Goal: Task Accomplishment & Management: Manage account settings

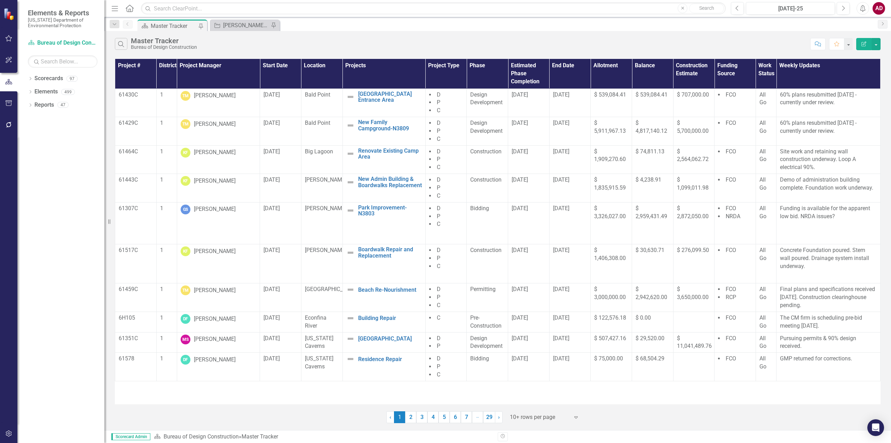
click at [594, 44] on icon "Edit Report" at bounding box center [864, 43] width 6 height 5
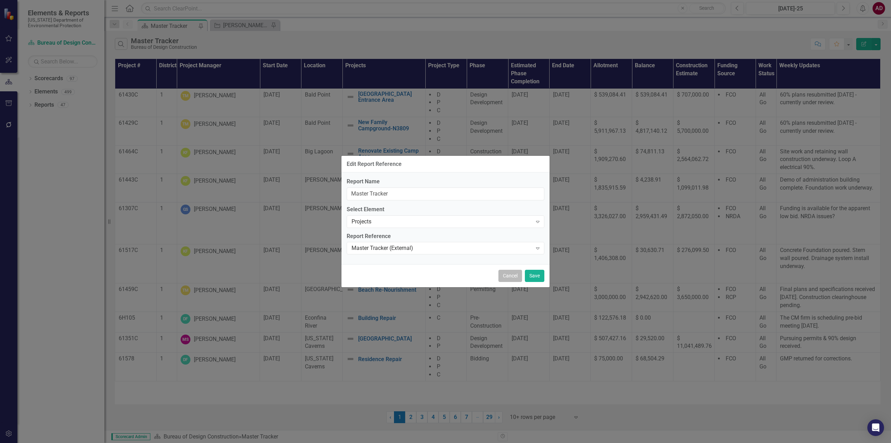
click at [520, 277] on button "Cancel" at bounding box center [511, 276] width 24 height 12
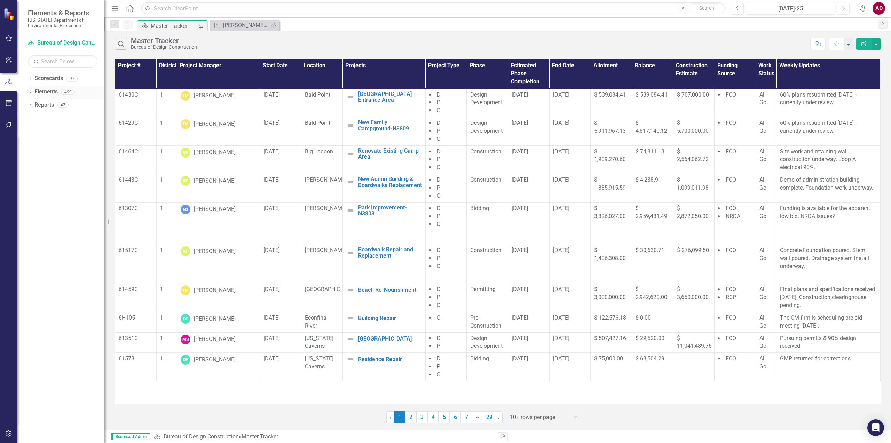
click at [31, 91] on icon "Dropdown" at bounding box center [30, 93] width 5 height 4
click at [56, 133] on link "Project Projects" at bounding box center [53, 131] width 30 height 8
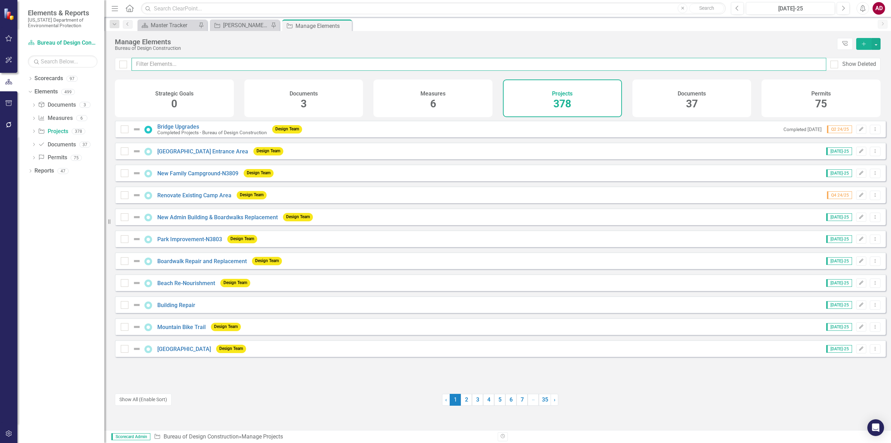
click at [155, 63] on input "text" at bounding box center [479, 64] width 695 height 13
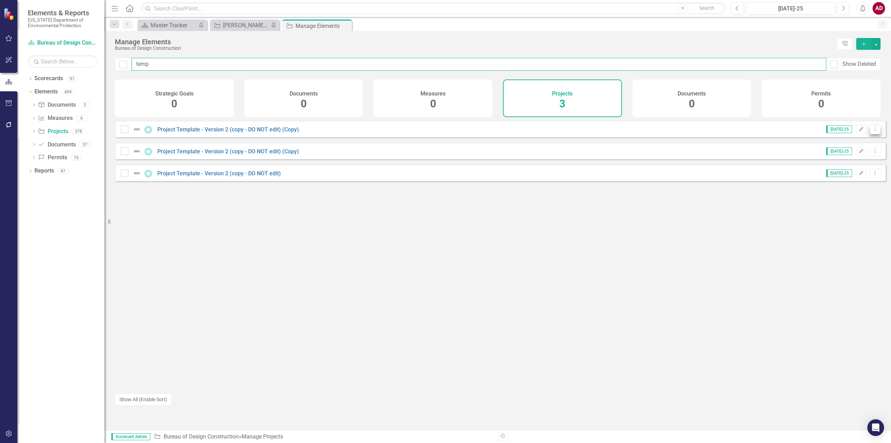
type input "temp"
click at [594, 131] on icon "Dropdown Menu" at bounding box center [876, 129] width 6 height 5
click at [594, 170] on link "Copy Duplicate Project" at bounding box center [846, 171] width 59 height 13
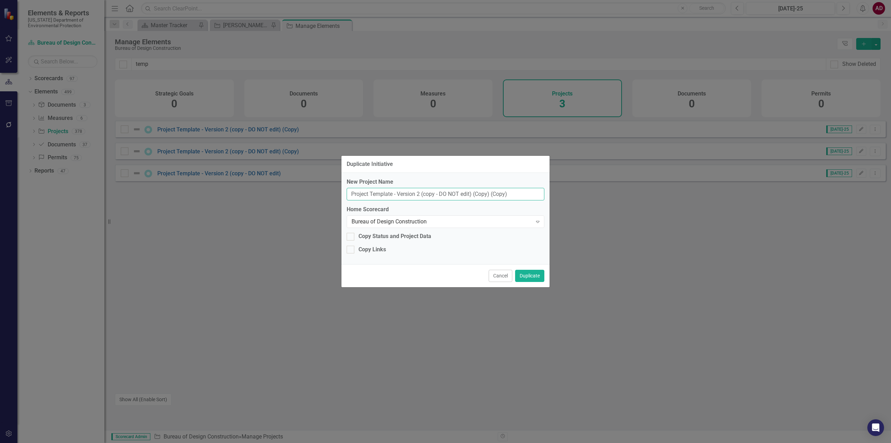
drag, startPoint x: 519, startPoint y: 193, endPoint x: 340, endPoint y: 192, distance: 179.3
click at [340, 192] on div "Duplicate Initiative New Project Name Project Template - Version 2 (copy - DO N…" at bounding box center [445, 221] width 891 height 443
drag, startPoint x: 370, startPoint y: 193, endPoint x: 244, endPoint y: 166, distance: 129.4
click at [244, 176] on div "Duplicate Initiative New Project Name [PERSON_NAME] Home Scorecard Bureau of De…" at bounding box center [445, 221] width 891 height 443
click at [375, 196] on input "MacAuther" at bounding box center [446, 194] width 198 height 13
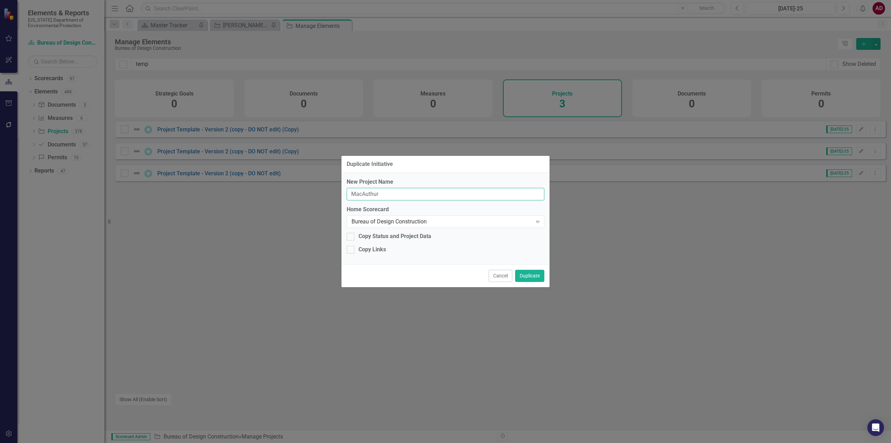
click at [366, 195] on input "MacAuthur" at bounding box center [446, 194] width 198 height 13
click at [477, 256] on div "New Project Name MacArthur Home Scorecard Bureau of Design Construction Expand …" at bounding box center [446, 218] width 208 height 91
click at [415, 193] on input "MacArthur" at bounding box center [446, 194] width 198 height 13
type input "MacArthur Drainfield Repair"
drag, startPoint x: 394, startPoint y: 193, endPoint x: 502, endPoint y: 204, distance: 108.9
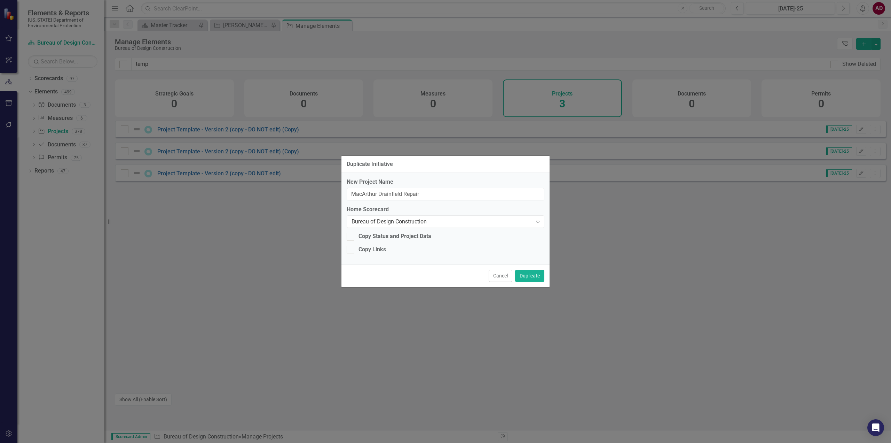
click at [500, 205] on div "New Project Name [PERSON_NAME] Drainfield Repair Home Scorecard Bureau of Desig…" at bounding box center [446, 218] width 208 height 91
click at [527, 273] on button "Duplicate" at bounding box center [529, 276] width 29 height 12
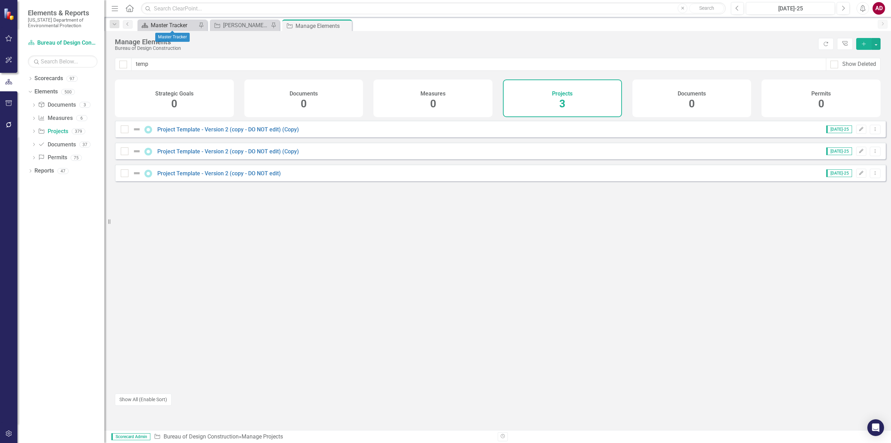
click at [168, 29] on div "Master Tracker" at bounding box center [174, 25] width 46 height 9
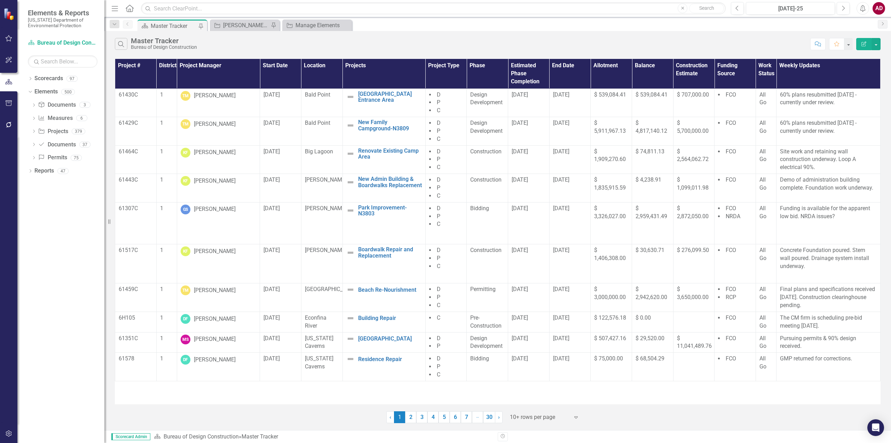
click at [148, 45] on div "Bureau of Design Construction" at bounding box center [164, 47] width 66 height 5
click at [121, 46] on icon "Search" at bounding box center [121, 44] width 8 height 6
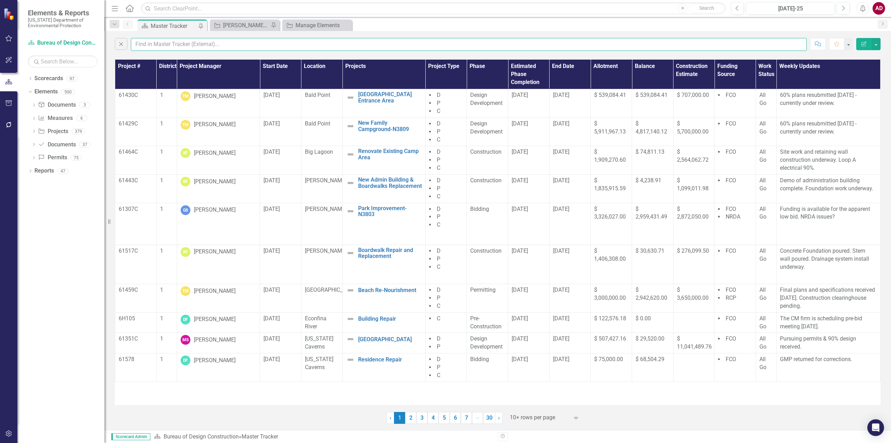
click at [142, 49] on input "text" at bounding box center [469, 44] width 676 height 13
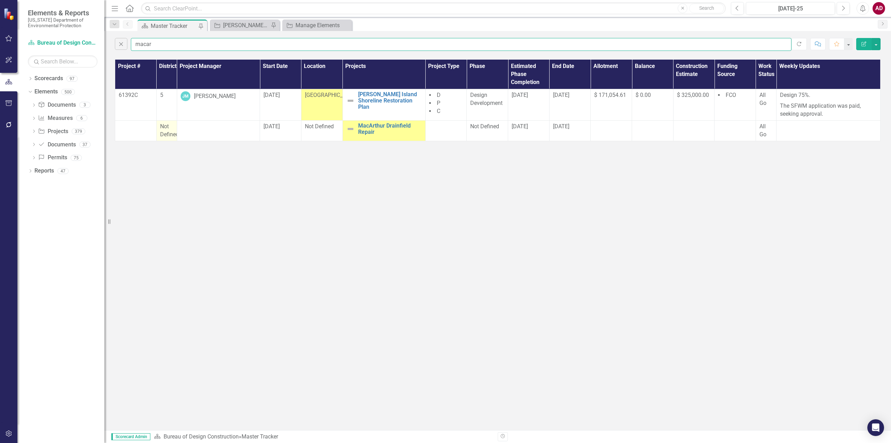
type input "macar"
click at [167, 131] on span "Not Defined" at bounding box center [169, 130] width 19 height 15
click at [166, 131] on span "Not Defined" at bounding box center [169, 130] width 19 height 15
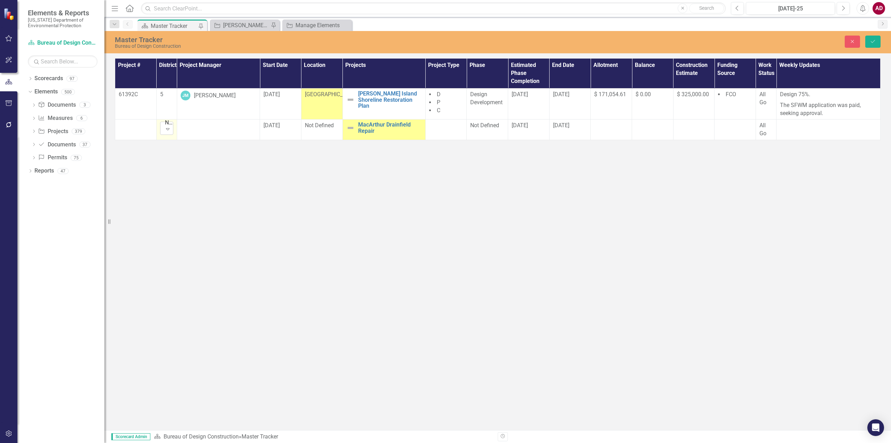
click at [169, 128] on icon at bounding box center [167, 129] width 3 height 2
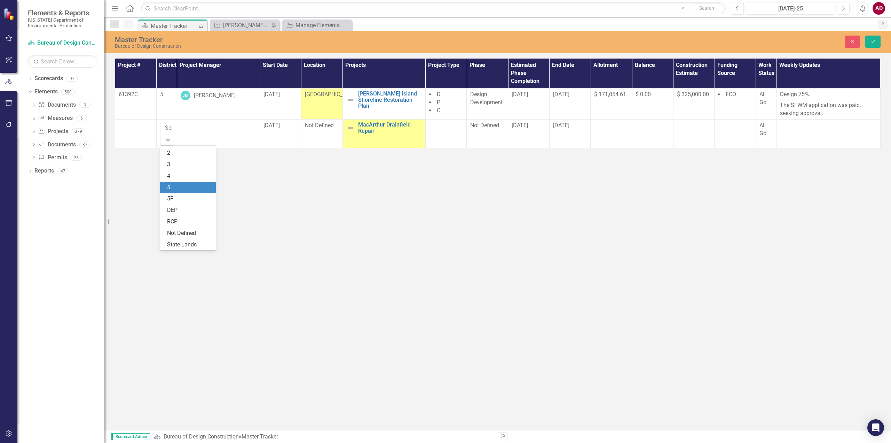
click at [172, 186] on div "5" at bounding box center [189, 188] width 45 height 8
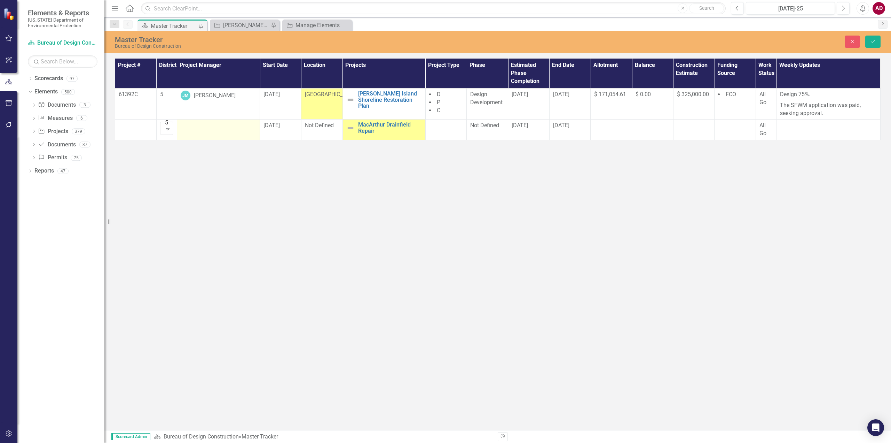
click at [211, 132] on td at bounding box center [218, 129] width 83 height 21
click at [250, 129] on icon "Expand" at bounding box center [249, 128] width 7 height 6
type input "a"
type input "amber"
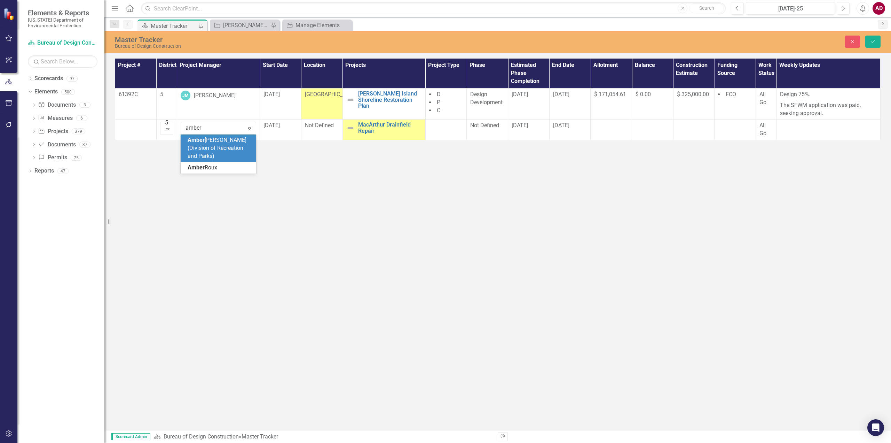
click at [224, 141] on span "[PERSON_NAME] (Division of Recreation and Parks)" at bounding box center [217, 148] width 59 height 23
click at [326, 130] on div "Not Defined" at bounding box center [322, 126] width 34 height 8
click at [330, 126] on icon "Expand" at bounding box center [332, 128] width 7 height 6
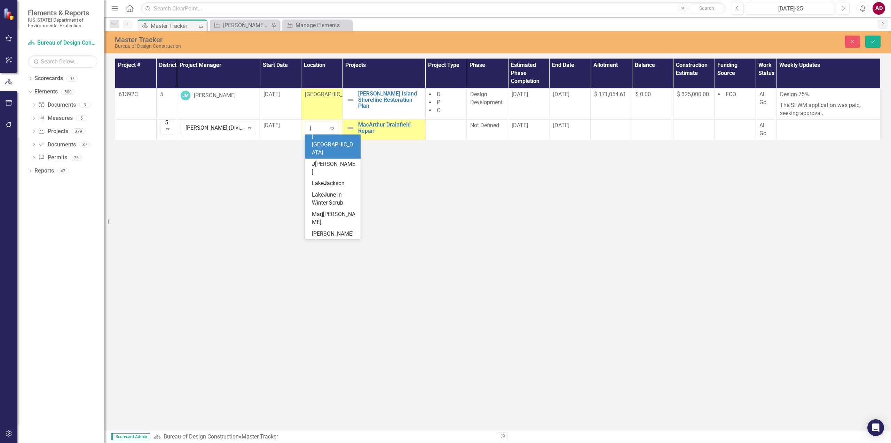
scroll to position [0, 0]
type input "j"
type input "mac"
click at [336, 140] on span "Mac [PERSON_NAME] Beach" at bounding box center [333, 144] width 43 height 15
click at [492, 131] on td "Not Defined" at bounding box center [487, 129] width 41 height 21
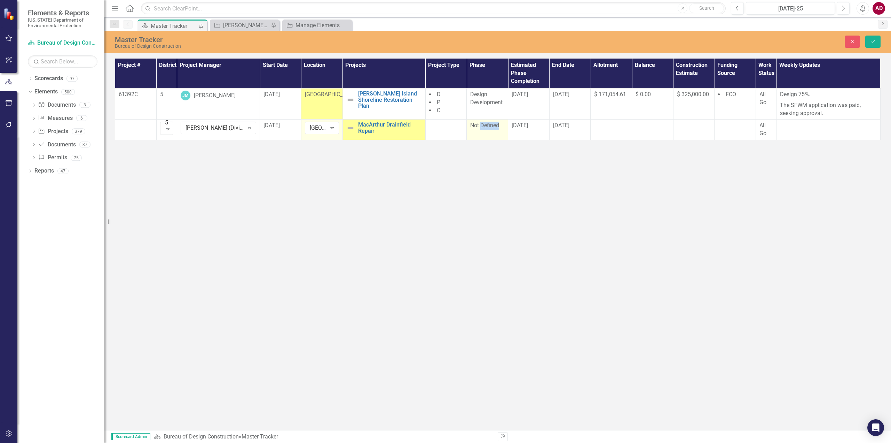
click at [492, 131] on td "Not Defined" at bounding box center [487, 129] width 41 height 21
click at [410, 132] on link "MacArthur Drainfield Repair" at bounding box center [390, 128] width 64 height 12
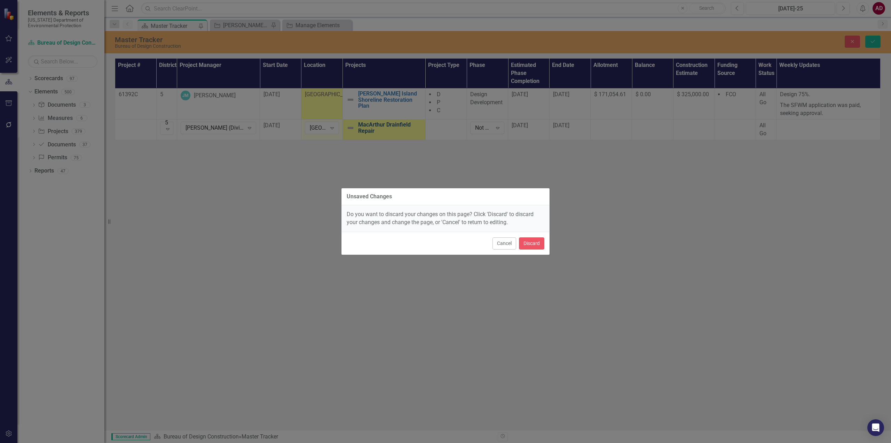
click at [410, 132] on div "Unsaved Changes Do you want to discard your changes on this page? Click 'Discar…" at bounding box center [445, 221] width 209 height 443
click at [533, 240] on button "Discard" at bounding box center [531, 243] width 25 height 12
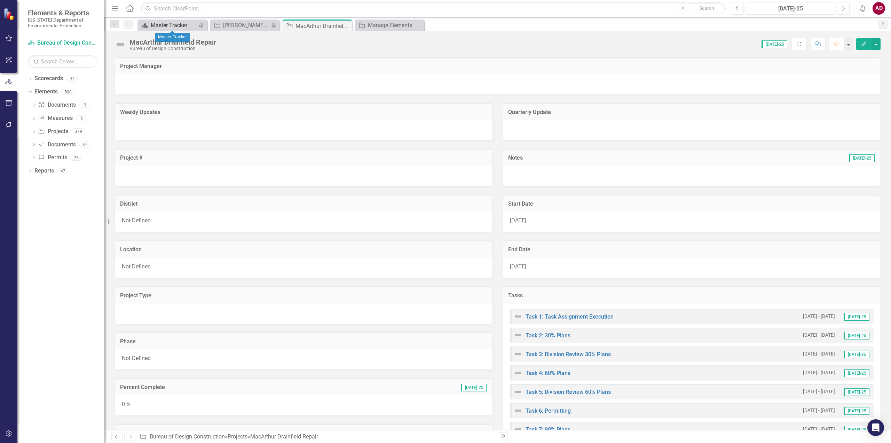
click at [167, 26] on div "Master Tracker" at bounding box center [174, 25] width 46 height 9
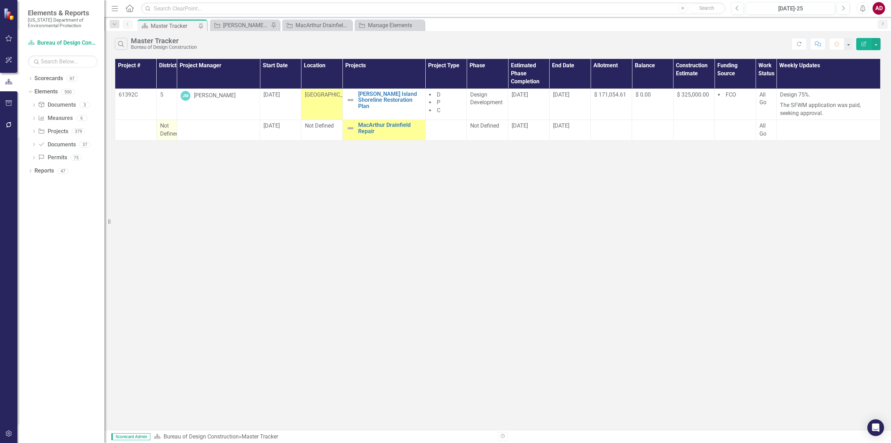
click at [167, 131] on span "Not Defined" at bounding box center [169, 129] width 19 height 15
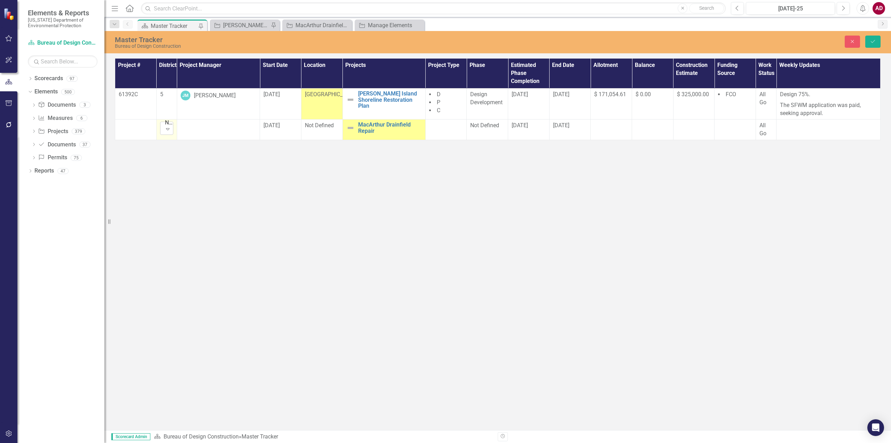
click at [168, 130] on icon "Expand" at bounding box center [167, 129] width 7 height 6
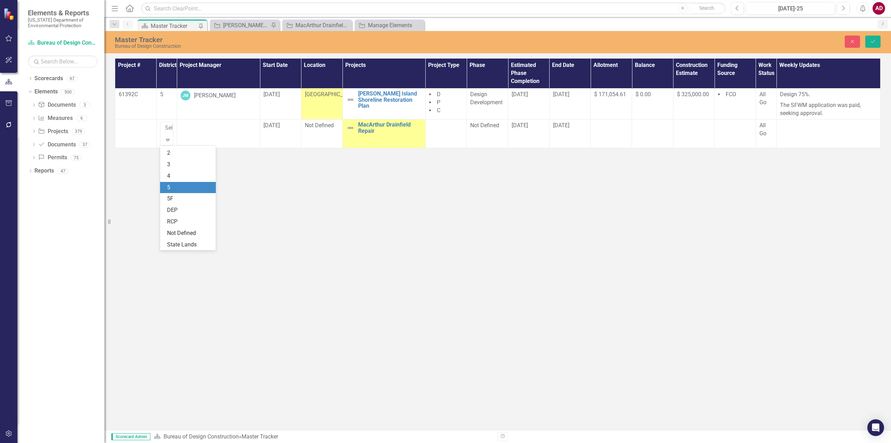
click at [173, 187] on div "5" at bounding box center [189, 188] width 45 height 8
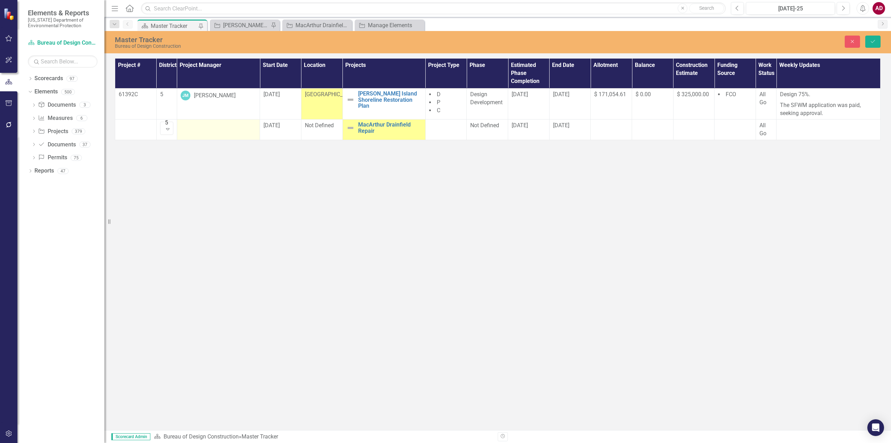
click at [224, 122] on div at bounding box center [219, 126] width 76 height 8
click at [247, 130] on div at bounding box center [219, 126] width 76 height 8
click at [250, 130] on icon "Expand" at bounding box center [249, 128] width 7 height 6
type input "amber"
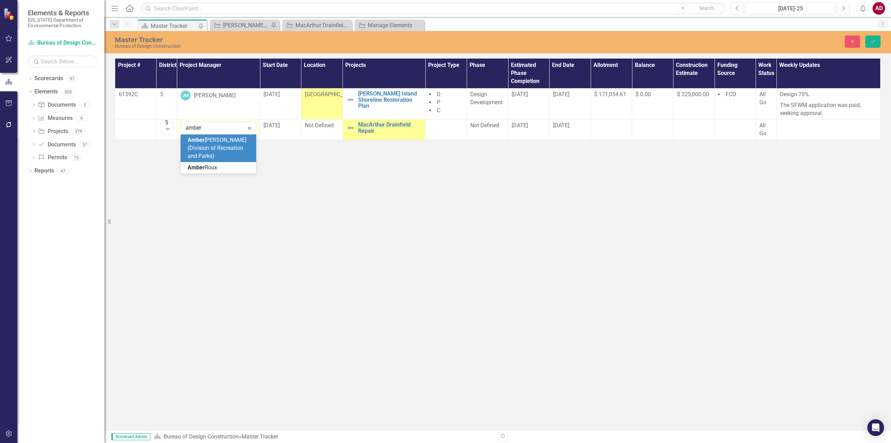
click at [206, 147] on span "[PERSON_NAME] (Division of Recreation and Parks)" at bounding box center [217, 148] width 59 height 23
click at [323, 130] on td "Not Defined" at bounding box center [321, 129] width 41 height 21
click at [332, 128] on icon "Expand" at bounding box center [332, 128] width 7 height 6
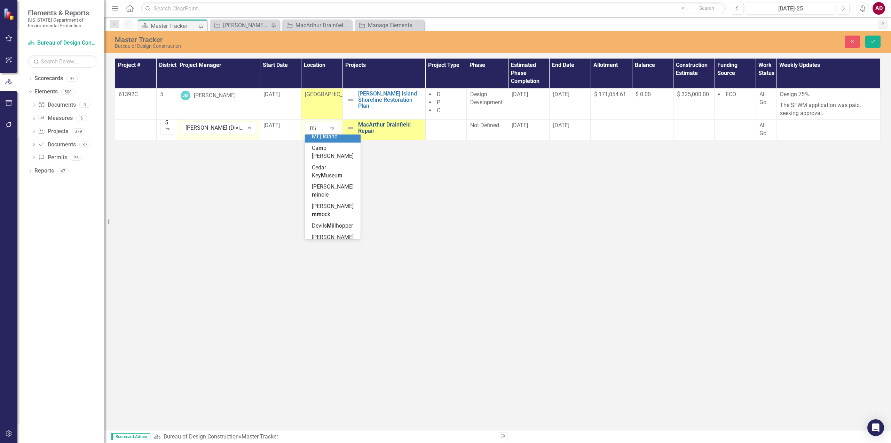
scroll to position [0, 0]
type input "mac"
click at [330, 136] on div "Mac [PERSON_NAME] Beach" at bounding box center [334, 144] width 45 height 16
click at [448, 127] on div at bounding box center [446, 126] width 34 height 8
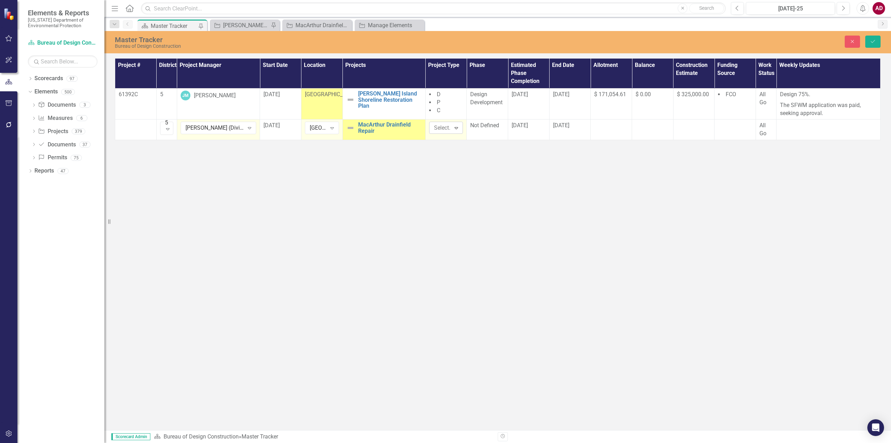
click at [459, 127] on icon "Expand" at bounding box center [456, 128] width 7 height 6
click at [450, 139] on div "D" at bounding box center [458, 139] width 45 height 8
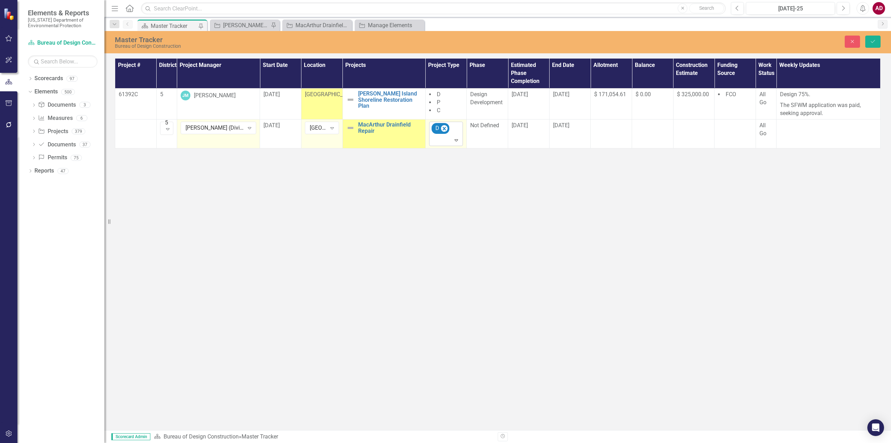
click at [456, 139] on icon "Expand" at bounding box center [456, 140] width 7 height 6
click at [441, 152] on div "P" at bounding box center [458, 152] width 45 height 8
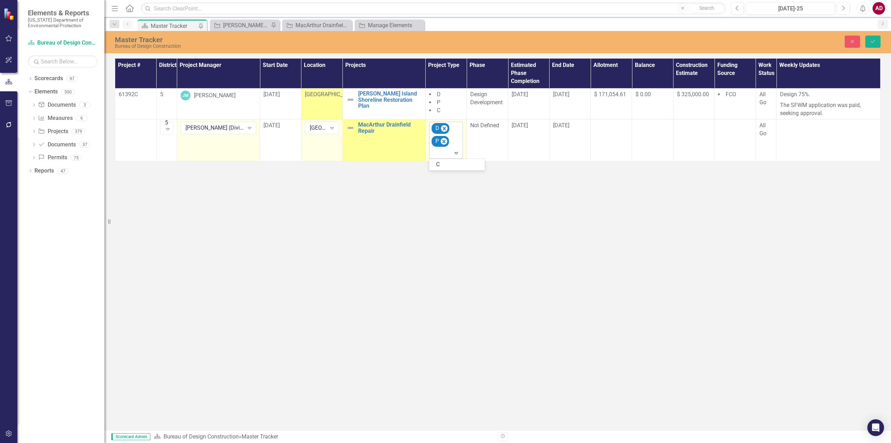
click at [458, 155] on icon "Expand" at bounding box center [456, 153] width 7 height 6
click at [443, 165] on div "C" at bounding box center [458, 165] width 45 height 8
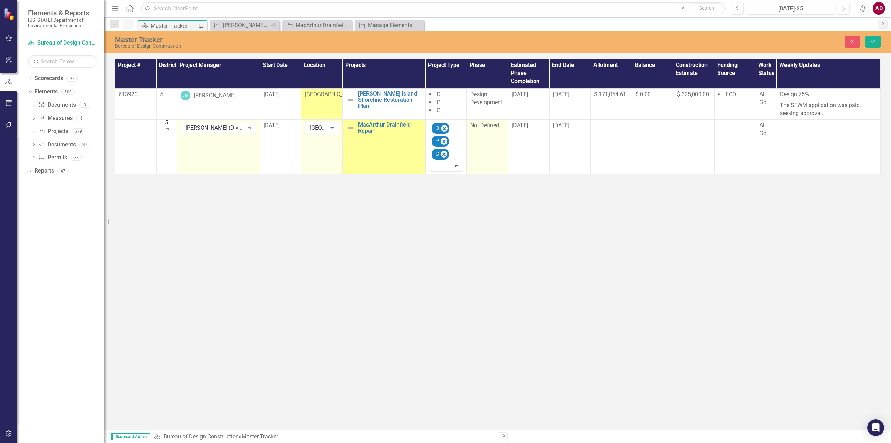
click at [498, 142] on td "Not Defined" at bounding box center [487, 146] width 41 height 54
click at [498, 127] on icon "Expand" at bounding box center [497, 128] width 7 height 6
click at [493, 151] on div "Preliminary" at bounding box center [499, 152] width 45 height 8
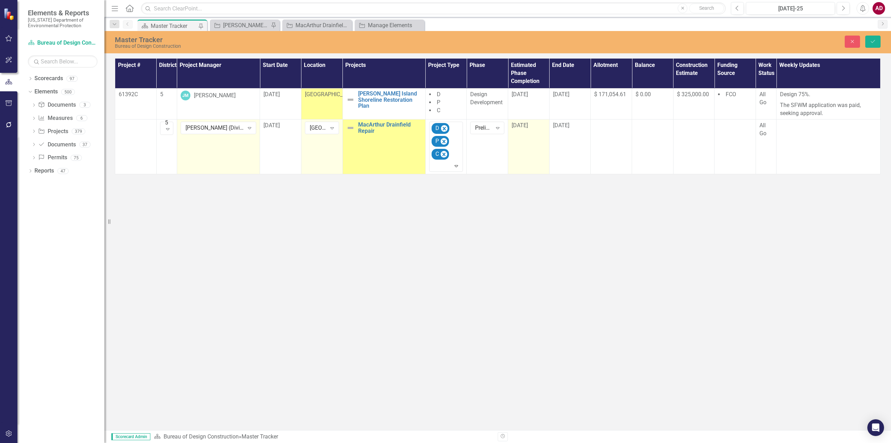
click at [539, 142] on td "[DATE]" at bounding box center [528, 146] width 41 height 54
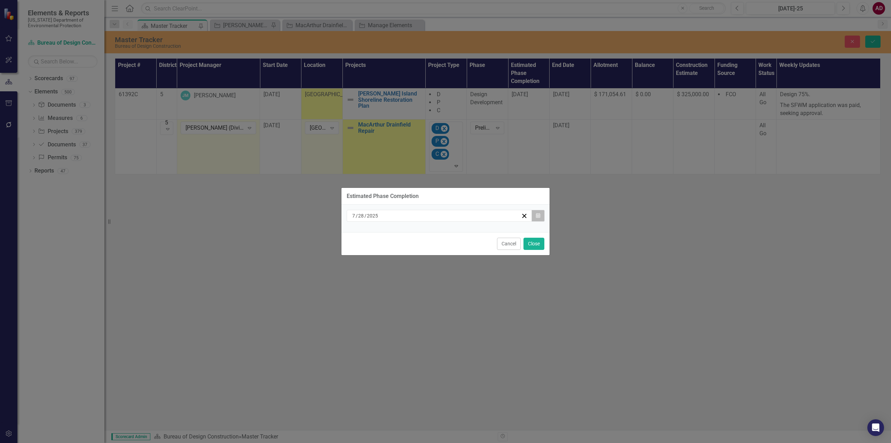
click at [539, 216] on icon "Calendar" at bounding box center [538, 215] width 4 height 5
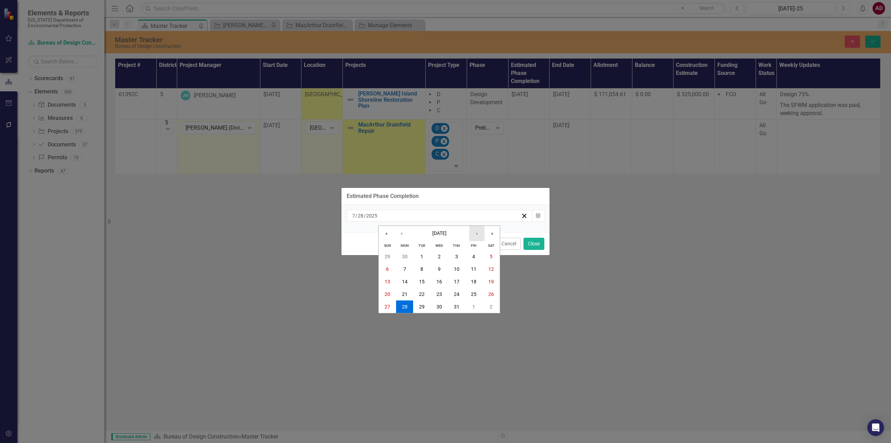
click at [478, 235] on button "›" at bounding box center [476, 233] width 15 height 15
click at [421, 305] on abbr "30" at bounding box center [422, 307] width 6 height 6
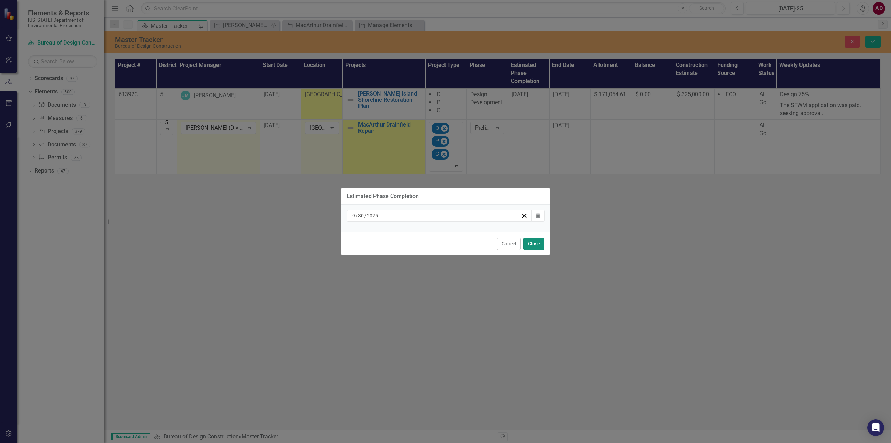
click at [536, 244] on button "Close" at bounding box center [534, 243] width 21 height 12
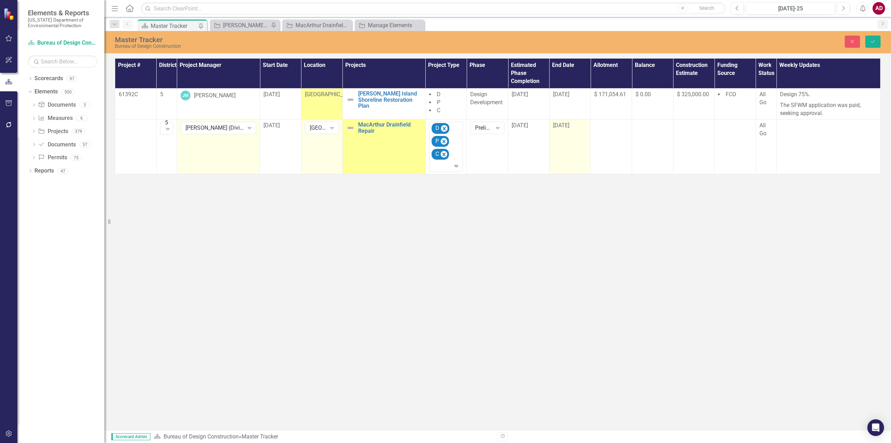
click at [573, 143] on td "[DATE]" at bounding box center [570, 146] width 41 height 54
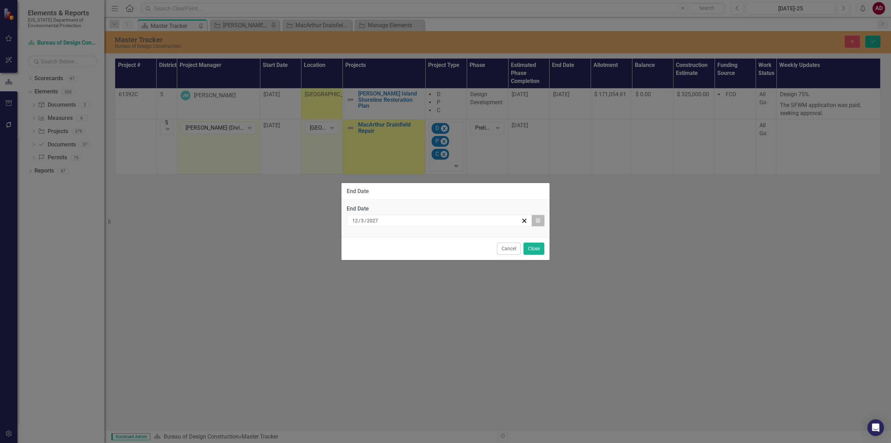
click at [538, 220] on icon "Calendar" at bounding box center [538, 220] width 4 height 5
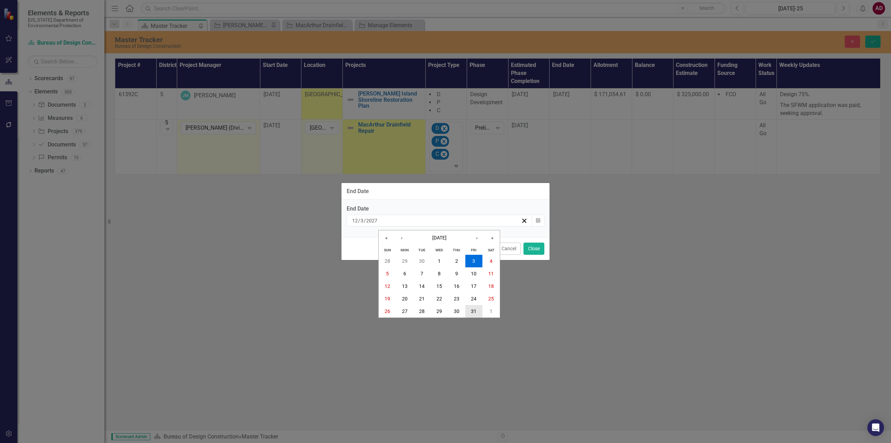
click at [475, 311] on abbr "31" at bounding box center [474, 311] width 6 height 6
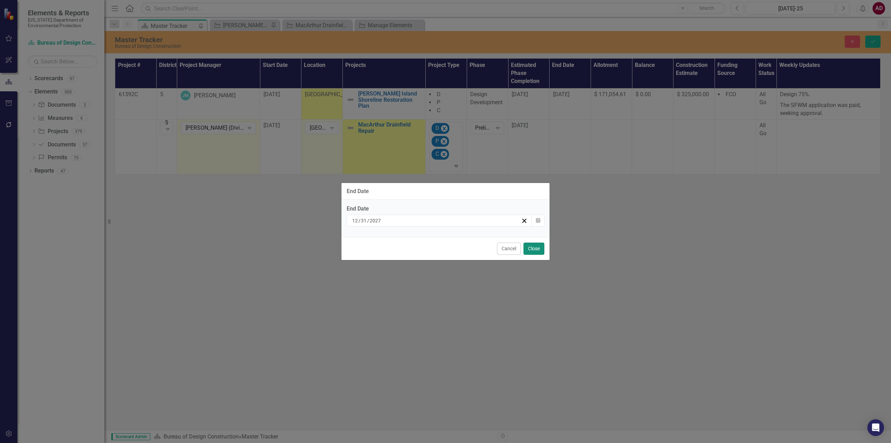
click at [539, 247] on button "Close" at bounding box center [534, 248] width 21 height 12
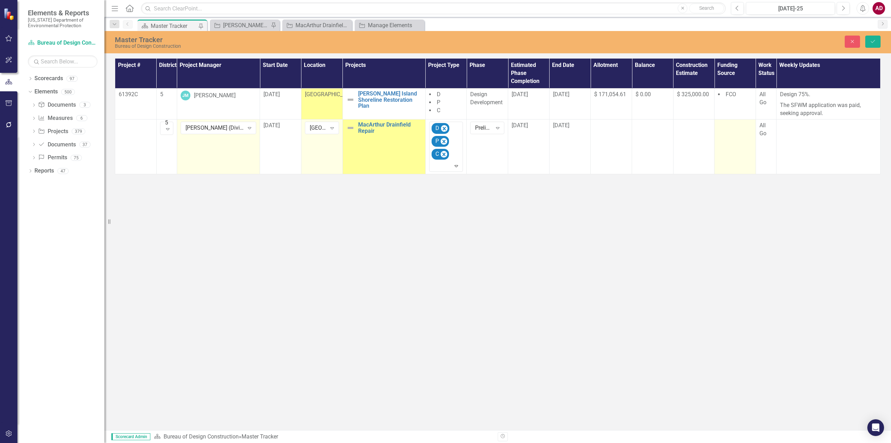
click at [594, 148] on td at bounding box center [735, 146] width 41 height 54
click at [594, 128] on icon "Expand" at bounding box center [745, 128] width 7 height 6
click at [594, 162] on div "District" at bounding box center [747, 162] width 45 height 8
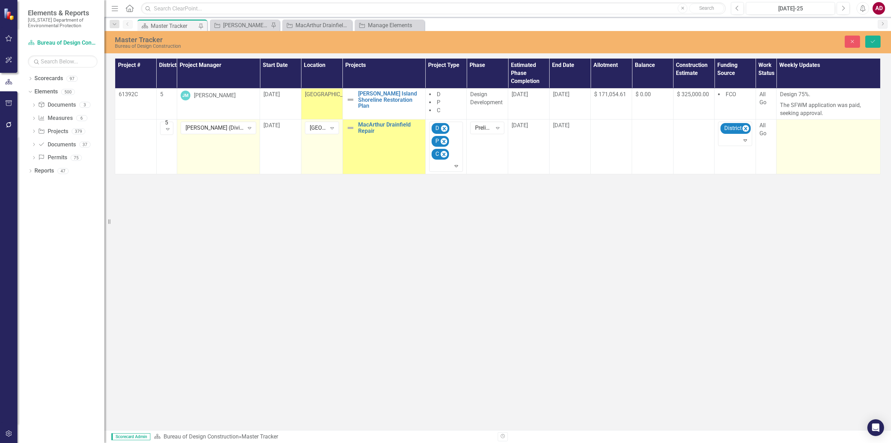
click at [594, 142] on td at bounding box center [829, 146] width 104 height 54
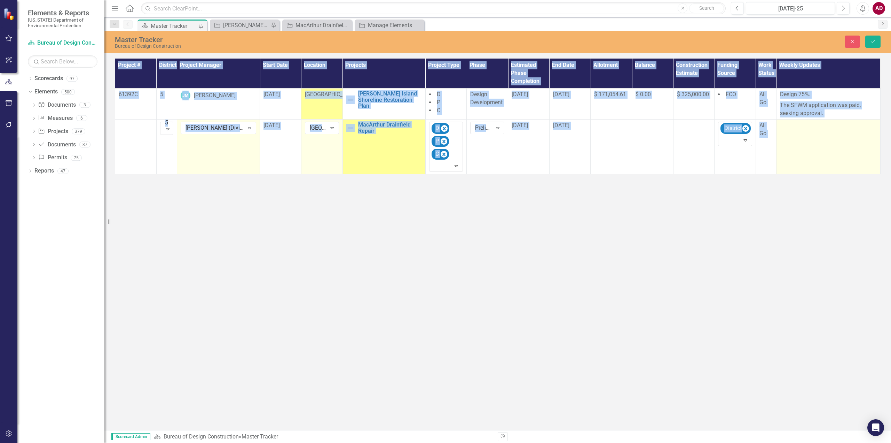
click at [594, 142] on td at bounding box center [829, 146] width 104 height 54
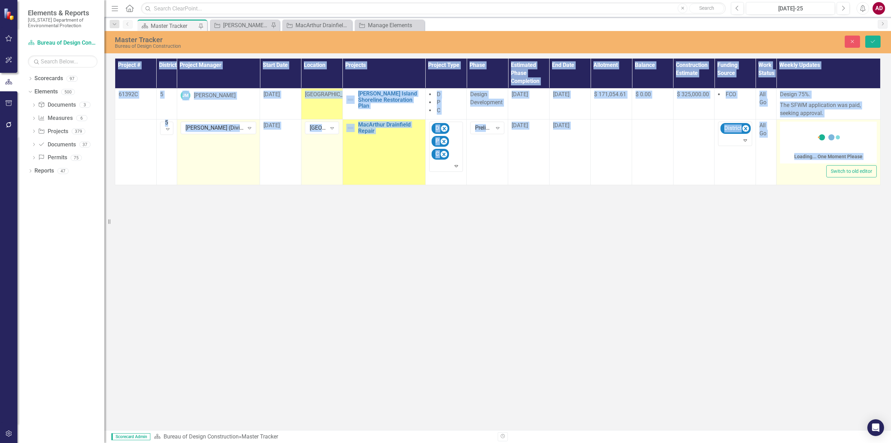
click at [594, 132] on div "Loading... One Moment Please" at bounding box center [828, 143] width 97 height 42
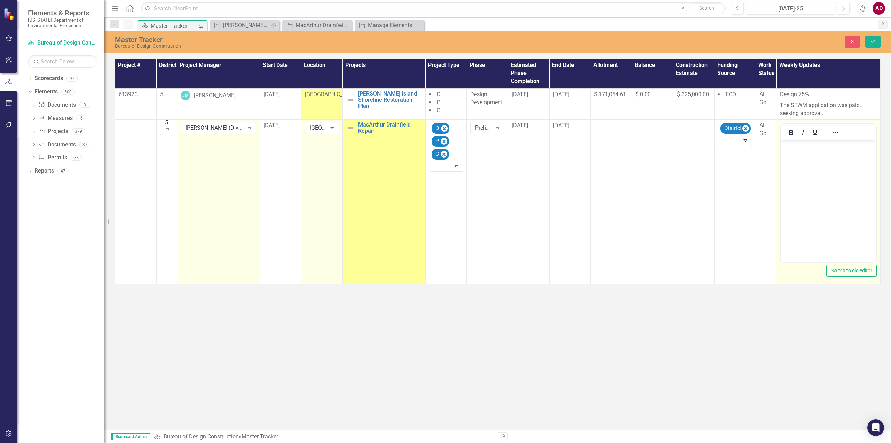
scroll to position [0, 0]
click at [594, 161] on body "Rich Text Area. Press ALT-0 for help." at bounding box center [828, 192] width 95 height 104
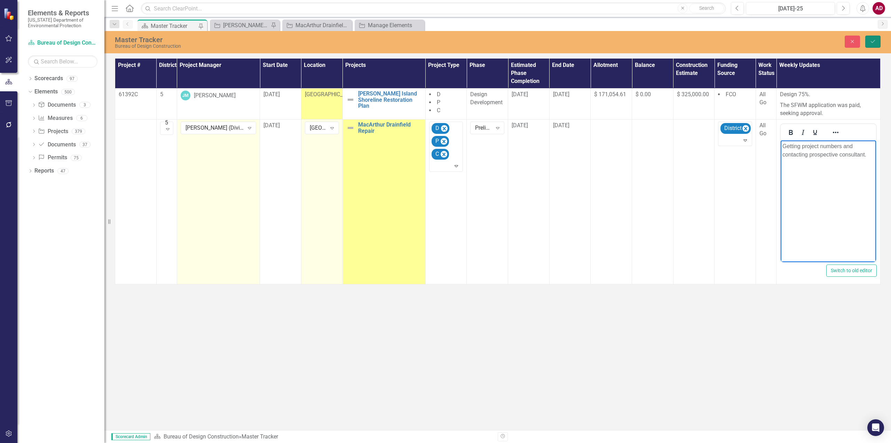
click at [594, 40] on button "Save" at bounding box center [873, 42] width 15 height 12
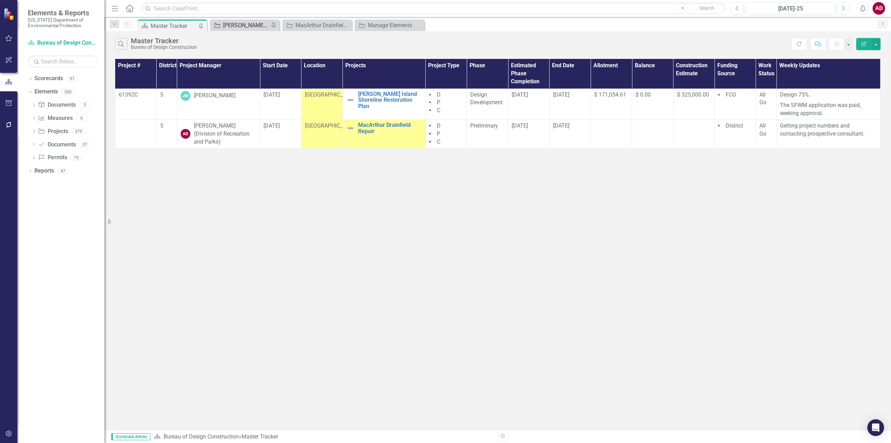
click at [235, 28] on div "[PERSON_NAME]'s Tracker" at bounding box center [246, 25] width 46 height 9
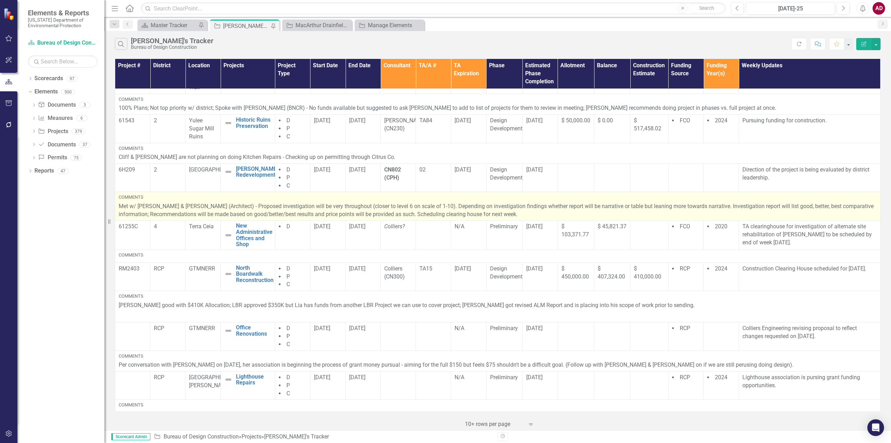
scroll to position [182, 0]
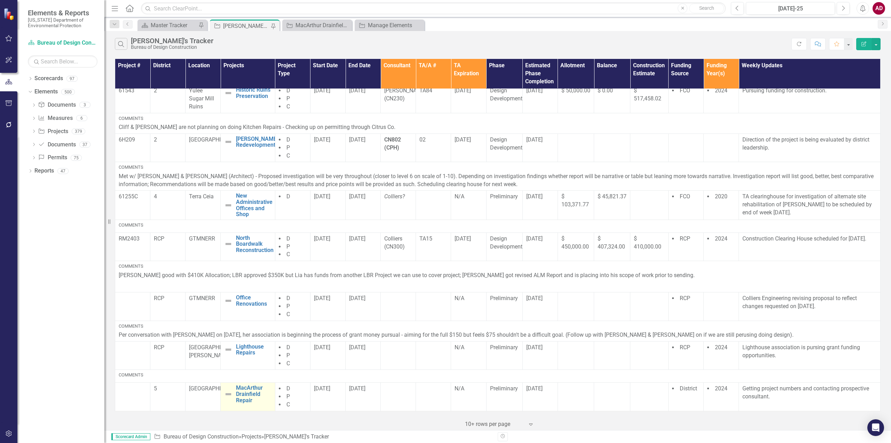
click at [267, 404] on td "MacArthur Drainfield Repair Edit Edit Project Link Open Element" at bounding box center [248, 396] width 54 height 29
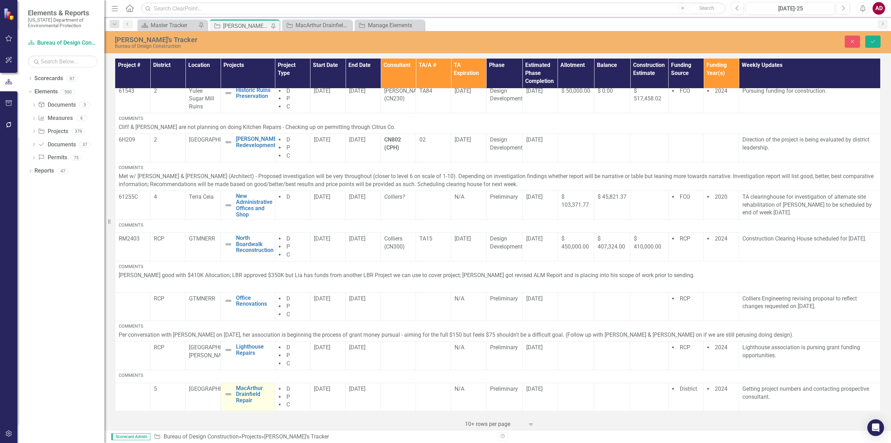
scroll to position [182, 0]
click at [257, 390] on input "MacArthur Drainfield Repair" at bounding box center [257, 391] width 28 height 13
click at [267, 393] on input "MaArthur Drainfield Repair" at bounding box center [257, 391] width 28 height 13
click at [268, 392] on input "MaArthur Drainfield Repair" at bounding box center [257, 391] width 28 height 13
click at [262, 390] on input "MaArthur Drainfield Repair" at bounding box center [257, 391] width 28 height 13
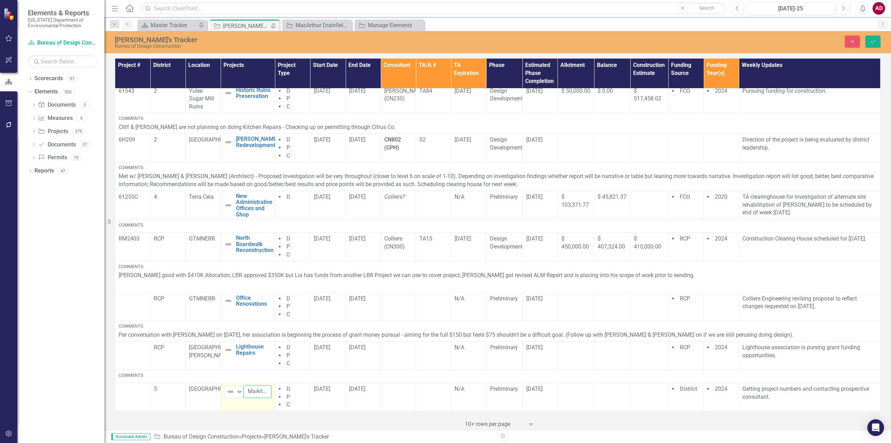
click at [262, 390] on input "MaArthur Drainfield Repair" at bounding box center [257, 391] width 28 height 13
type input "Drainfield Repair"
click button "Save" at bounding box center [873, 42] width 15 height 12
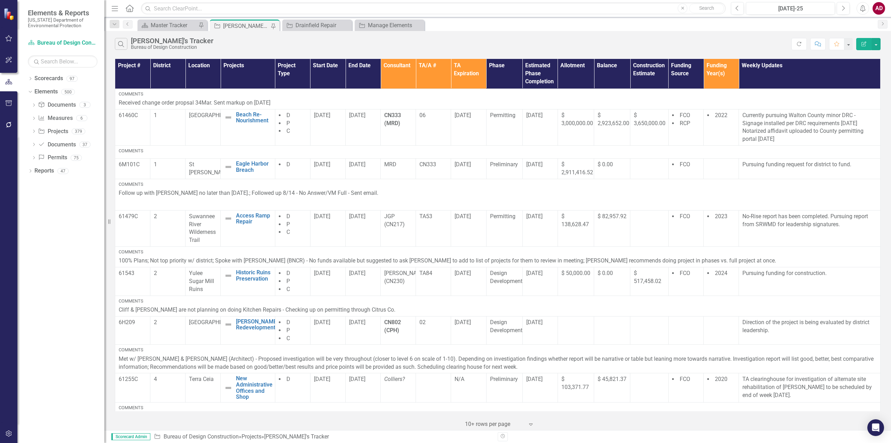
scroll to position [182, 0]
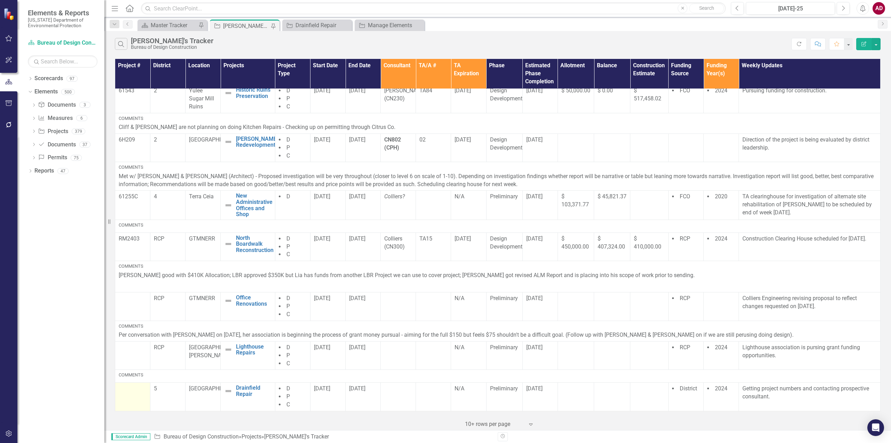
click at [133, 391] on div at bounding box center [133, 388] width 28 height 8
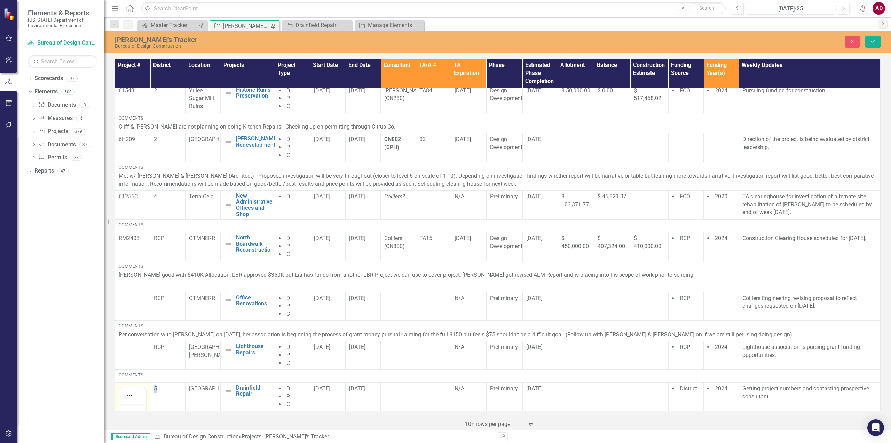
scroll to position [0, 0]
click at [131, 397] on icon "Reveal or hide additional toolbar items" at bounding box center [129, 395] width 8 height 8
click at [128, 392] on icon "Reveal or hide additional toolbar items" at bounding box center [129, 395] width 8 height 8
click at [141, 400] on div at bounding box center [132, 395] width 26 height 14
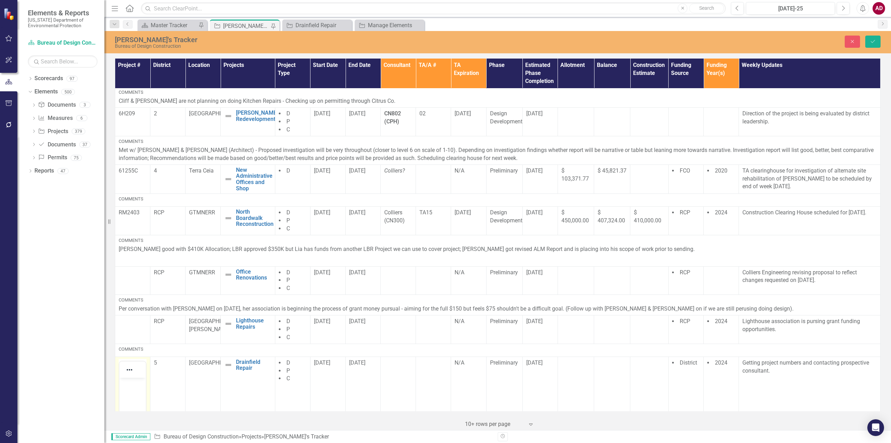
scroll to position [252, 0]
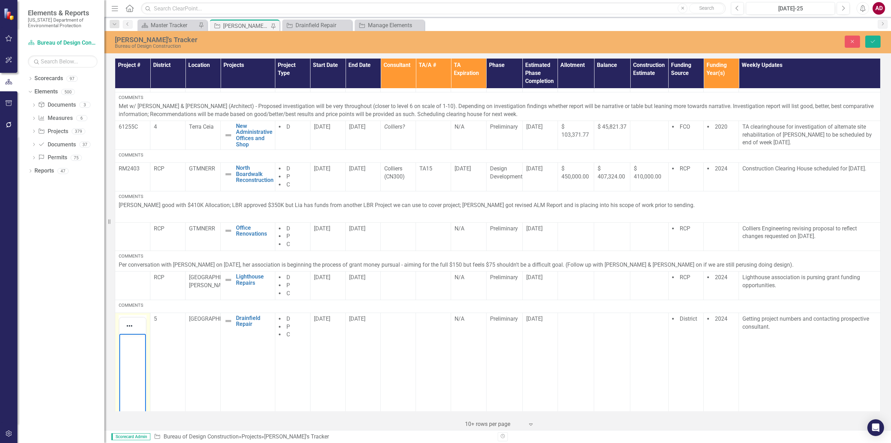
click at [137, 343] on p "Rich Text Area. Press ALT-0 for help." at bounding box center [132, 339] width 23 height 8
click at [163, 350] on td "5" at bounding box center [167, 401] width 35 height 179
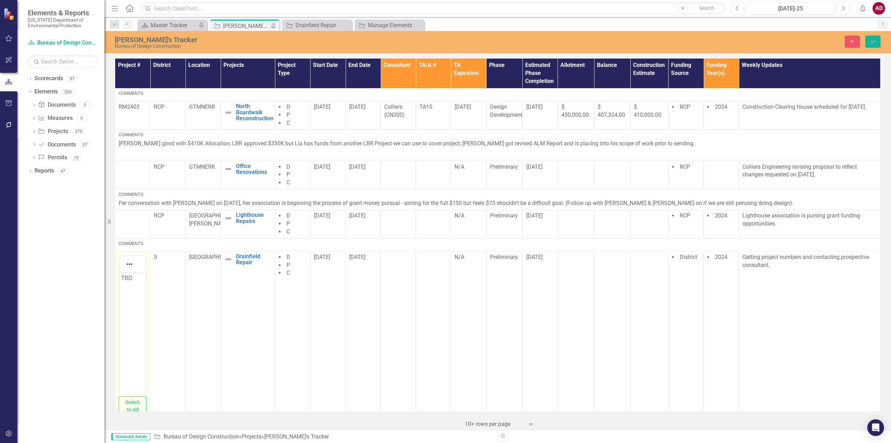
scroll to position [333, 0]
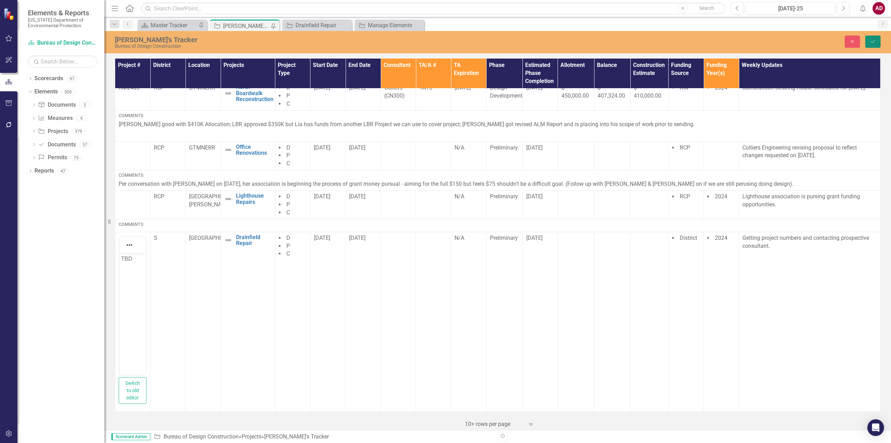
click at [594, 38] on button "Save" at bounding box center [873, 42] width 15 height 12
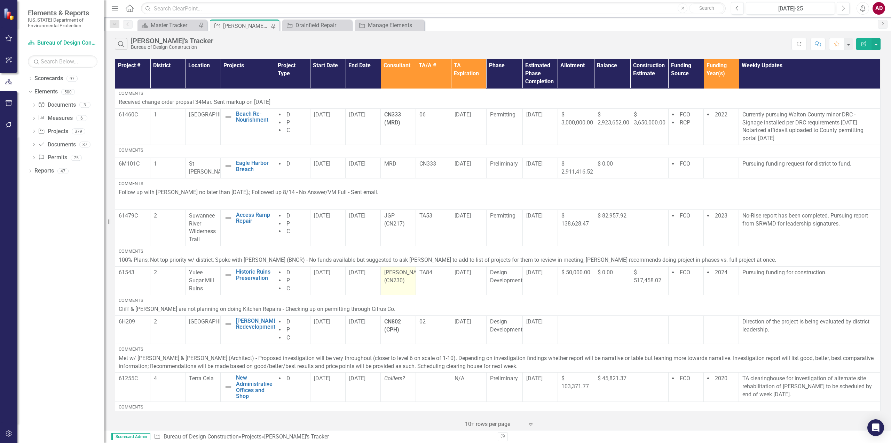
scroll to position [0, 0]
click at [594, 47] on button "button" at bounding box center [876, 44] width 9 height 12
click at [594, 84] on link "Excel Export to Excel" at bounding box center [853, 83] width 55 height 13
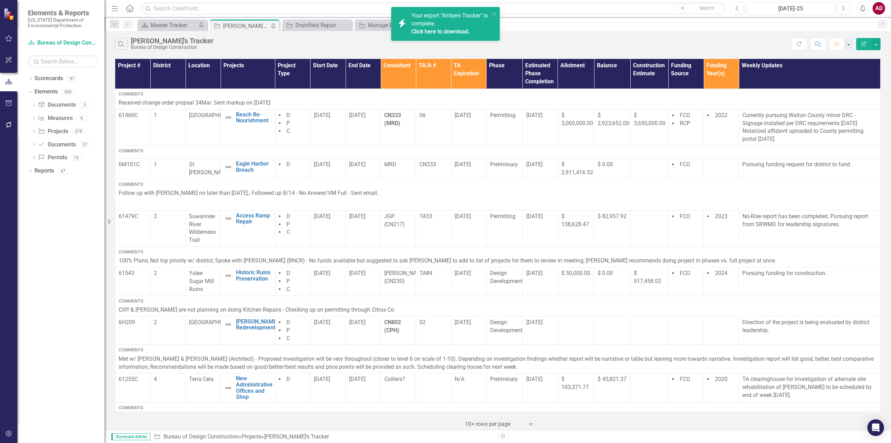
click at [420, 31] on link "Click here to download." at bounding box center [441, 31] width 59 height 7
